Goal: Navigation & Orientation: Find specific page/section

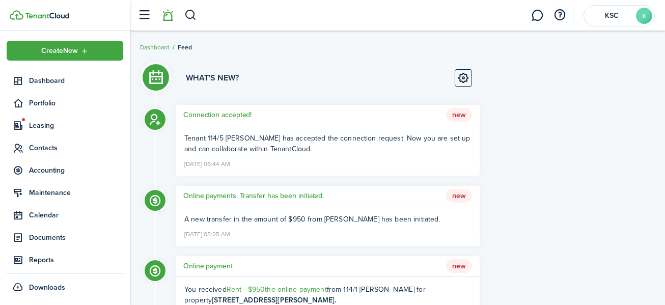
click at [169, 16] on li at bounding box center [167, 16] width 23 height 26
click at [465, 115] on span "New" at bounding box center [459, 115] width 26 height 14
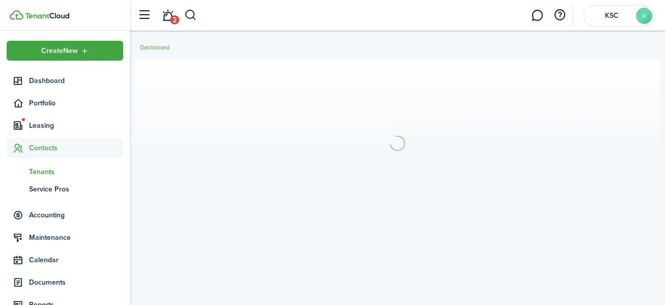
click at [168, 16] on link "2" at bounding box center [167, 16] width 19 height 26
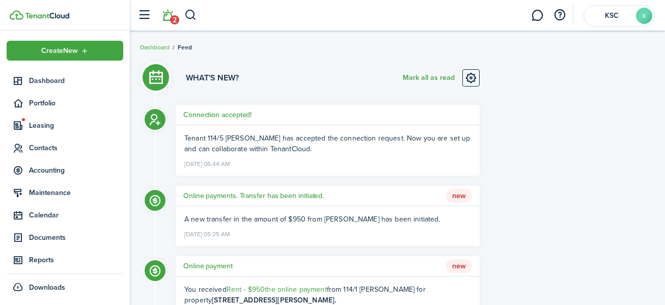
click at [458, 195] on span "New" at bounding box center [459, 196] width 26 height 14
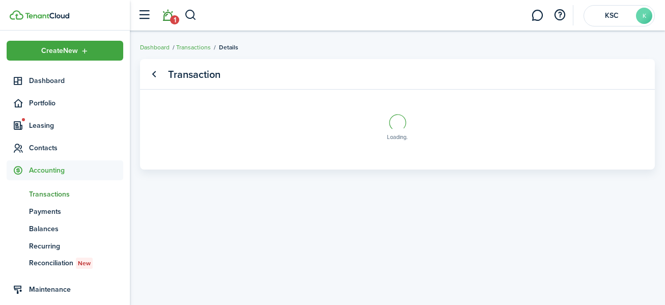
click at [167, 16] on link "1" at bounding box center [167, 16] width 19 height 26
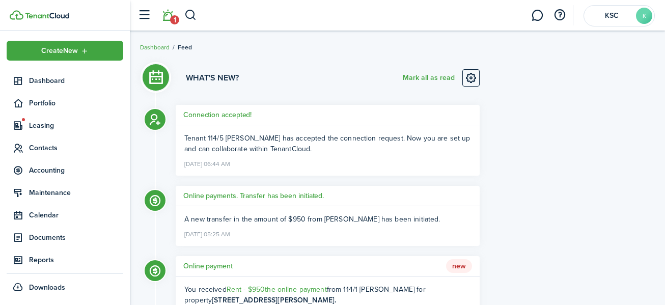
click at [460, 267] on span "New" at bounding box center [459, 266] width 26 height 14
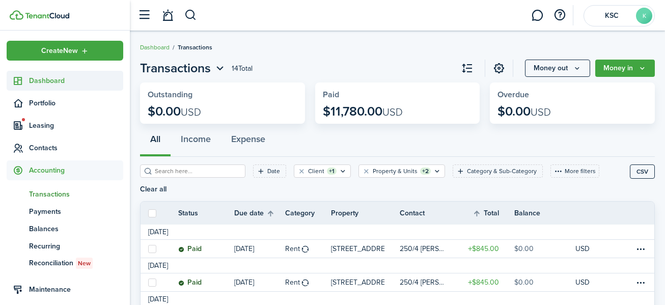
click at [48, 78] on span "Dashboard" at bounding box center [76, 80] width 94 height 11
